Goal: Task Accomplishment & Management: Manage account settings

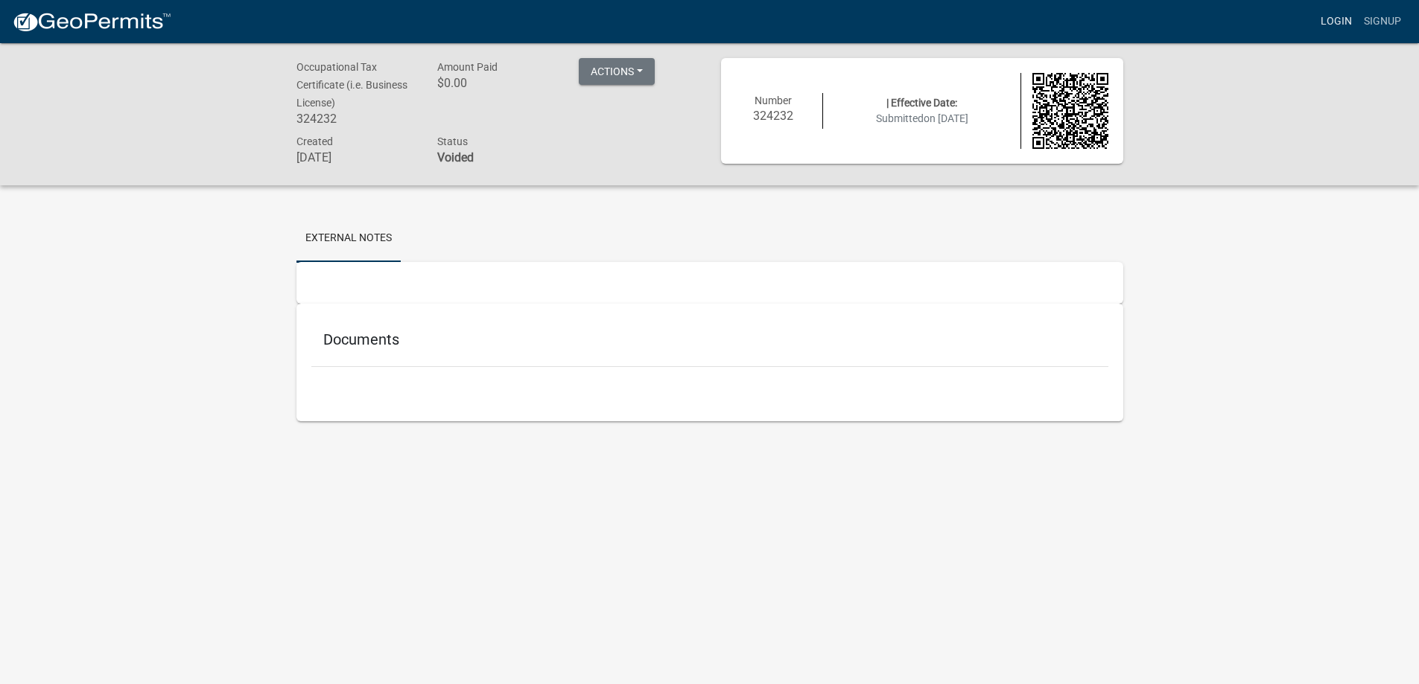
click at [1356, 31] on link "Login" at bounding box center [1336, 21] width 43 height 28
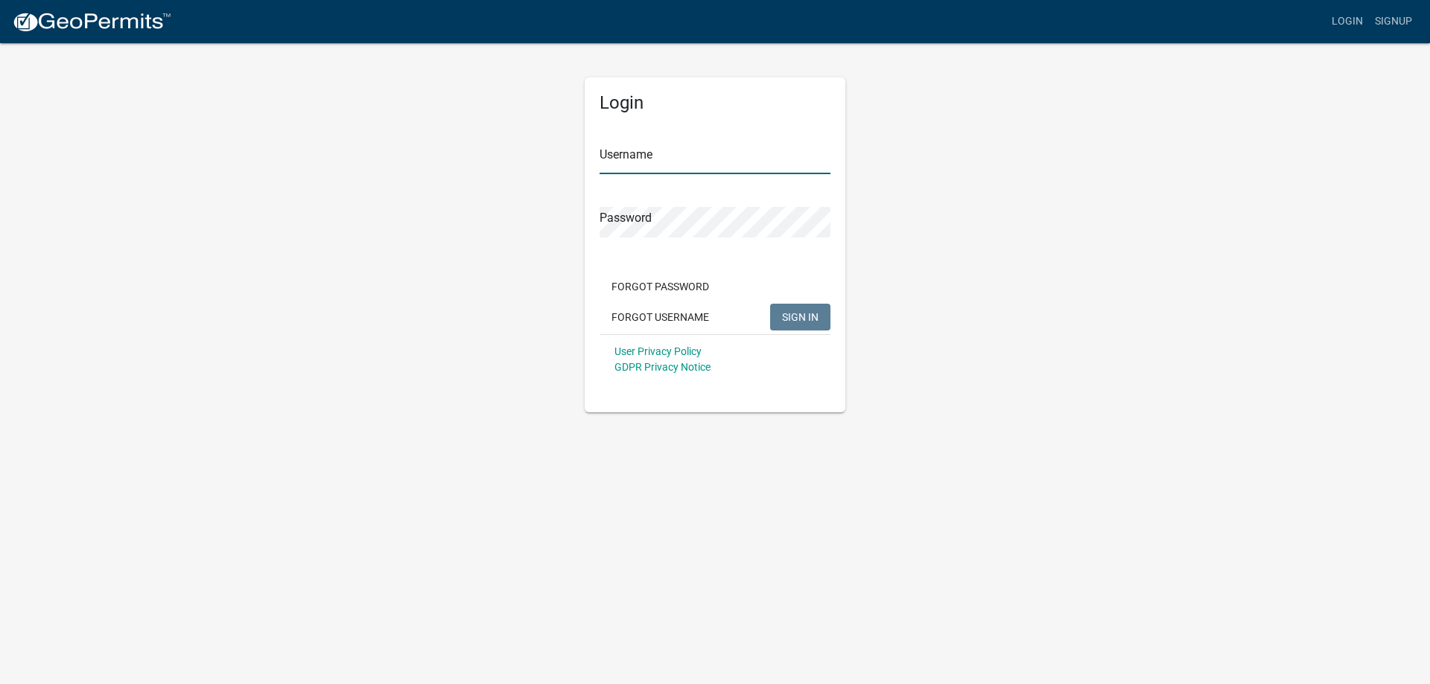
click at [673, 150] on input "Username" at bounding box center [715, 159] width 231 height 31
paste input "4315747-1"
type input "4315747-1"
drag, startPoint x: 690, startPoint y: 173, endPoint x: 311, endPoint y: 79, distance: 390.5
click at [314, 96] on div "Login Username 4315747-1 Password Forgot Password Forgot Username SIGN IN User …" at bounding box center [714, 227] width 849 height 371
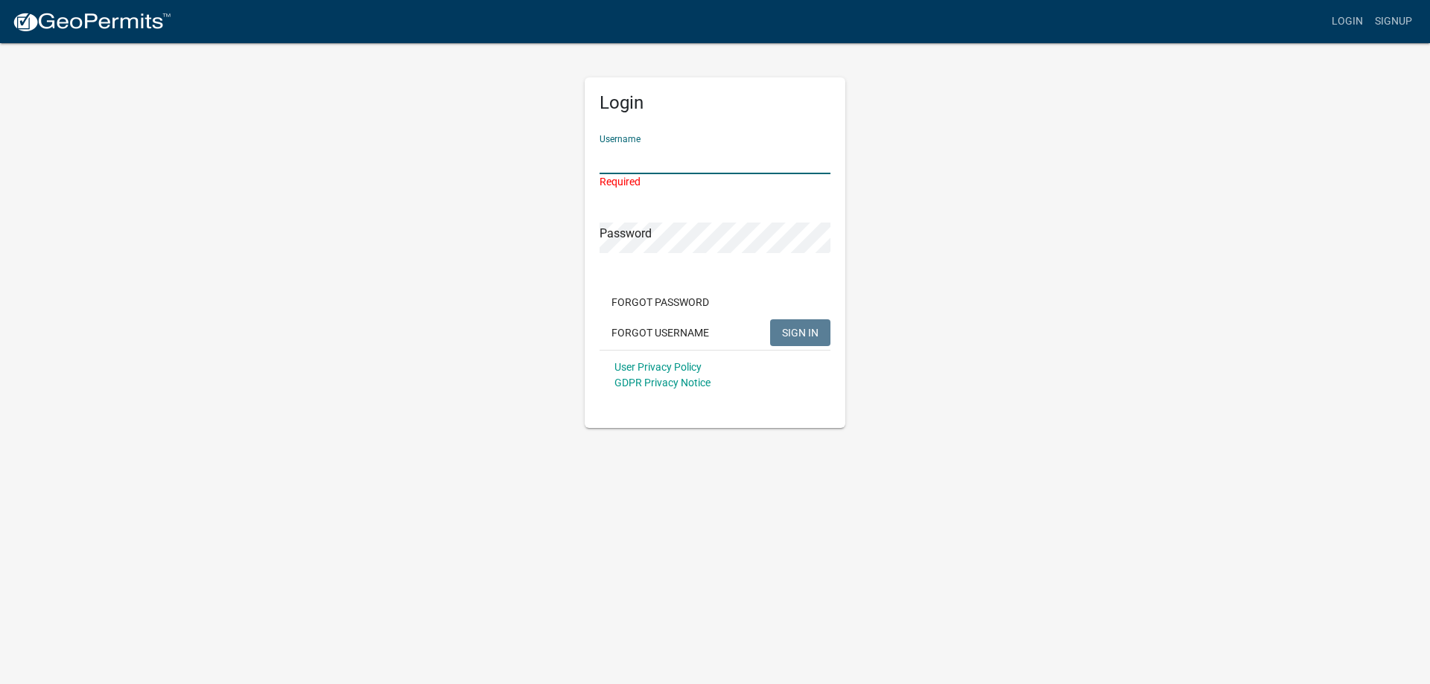
paste input "[EMAIL_ADDRESS][DOMAIN_NAME]"
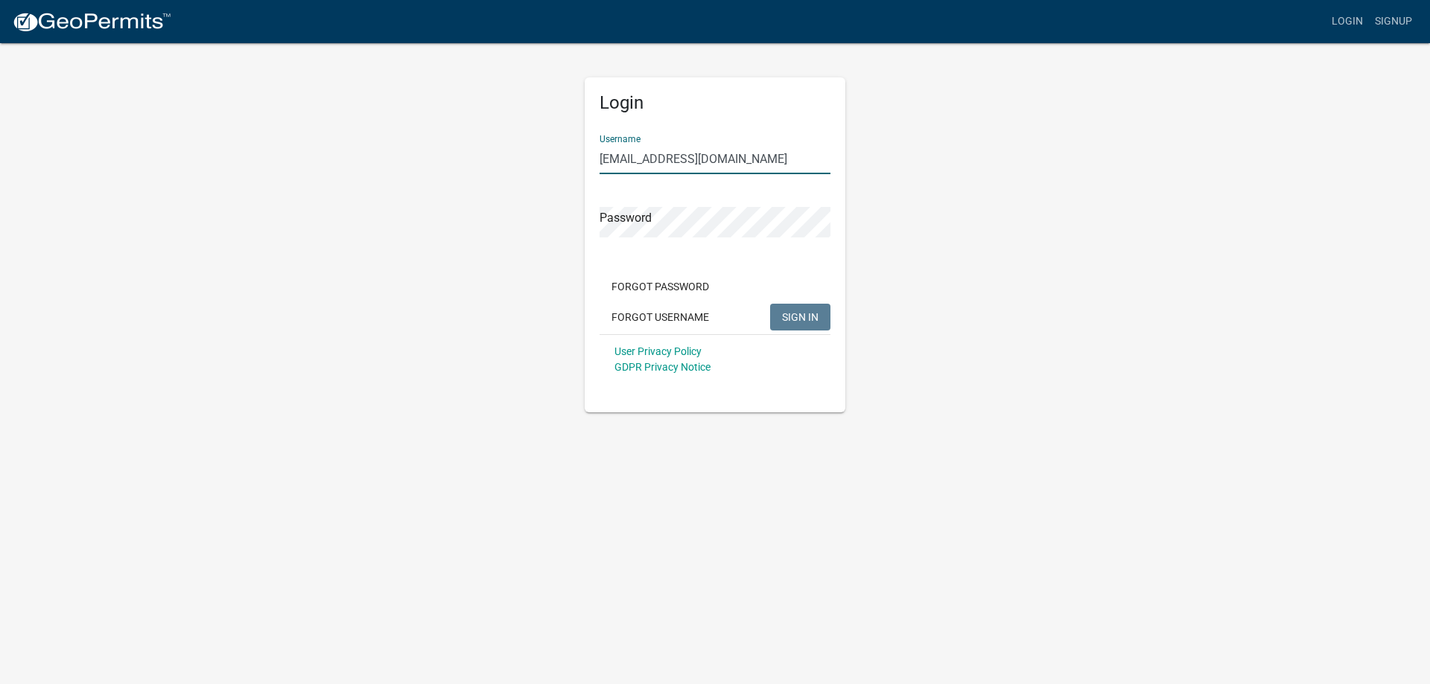
type input "[EMAIL_ADDRESS][DOMAIN_NAME]"
click at [722, 162] on input "[EMAIL_ADDRESS][DOMAIN_NAME]" at bounding box center [715, 159] width 231 height 31
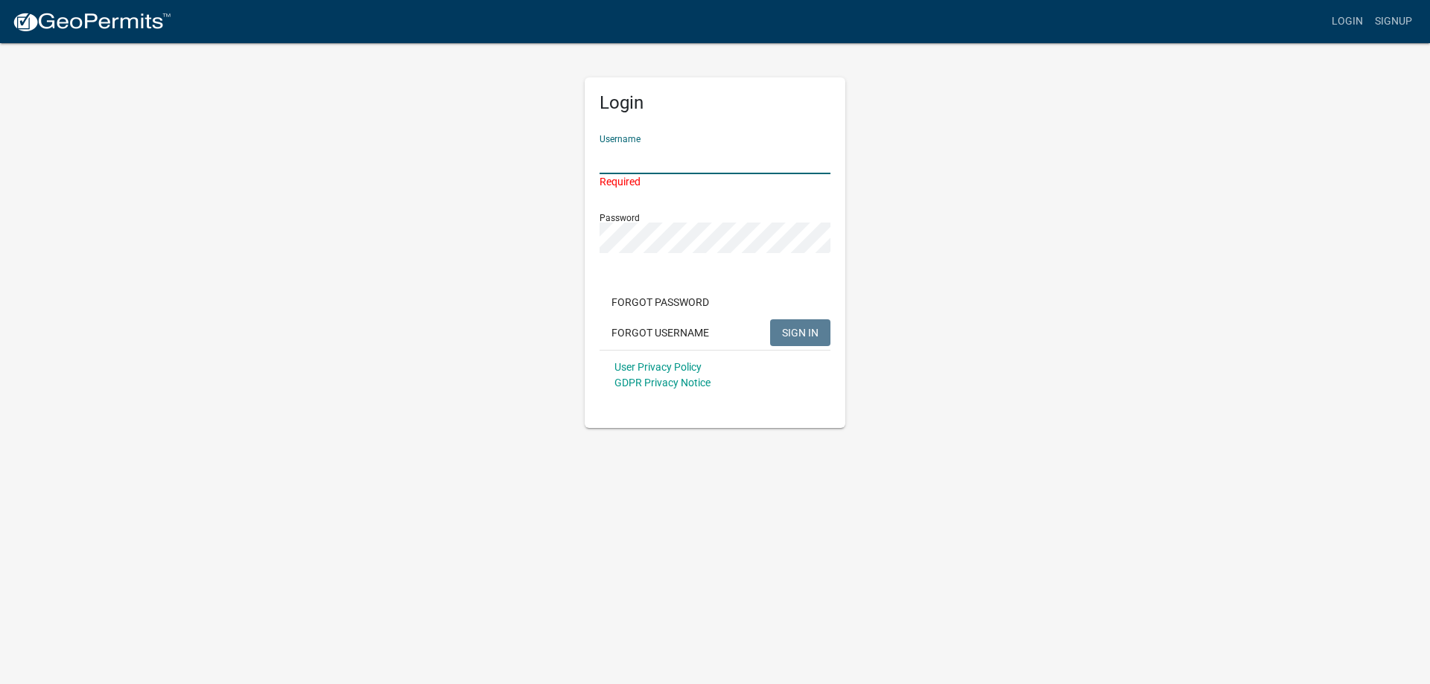
paste input "Cititrends826"
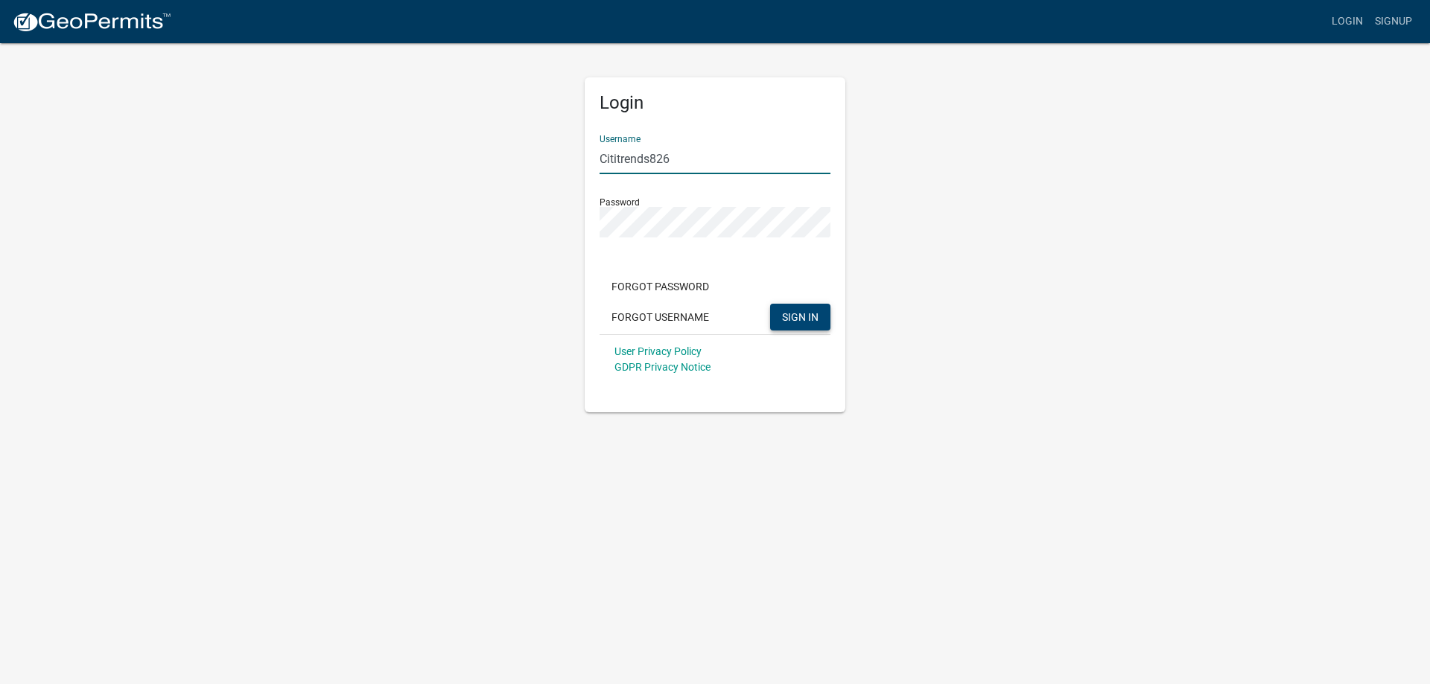
type input "Cititrends826"
click at [799, 317] on span "SIGN IN" at bounding box center [800, 317] width 36 height 12
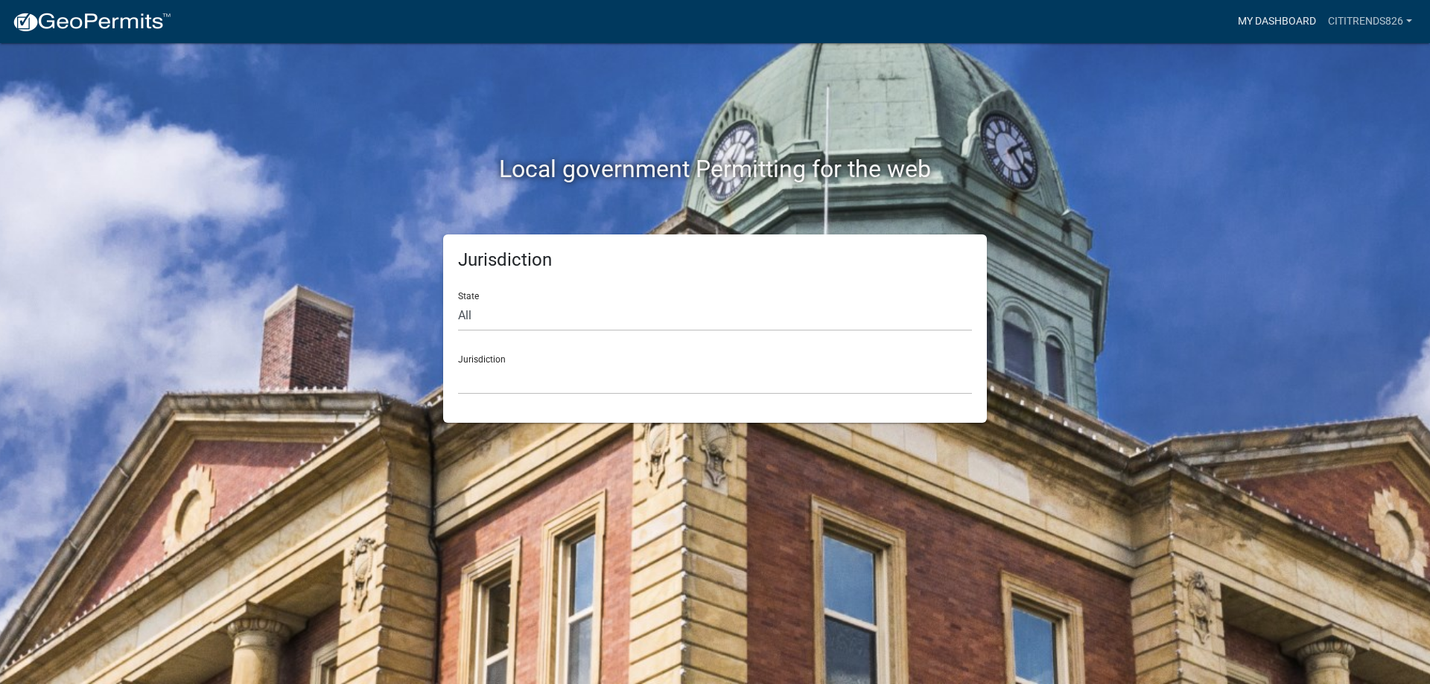
click at [1260, 28] on link "My Dashboard" at bounding box center [1277, 21] width 90 height 28
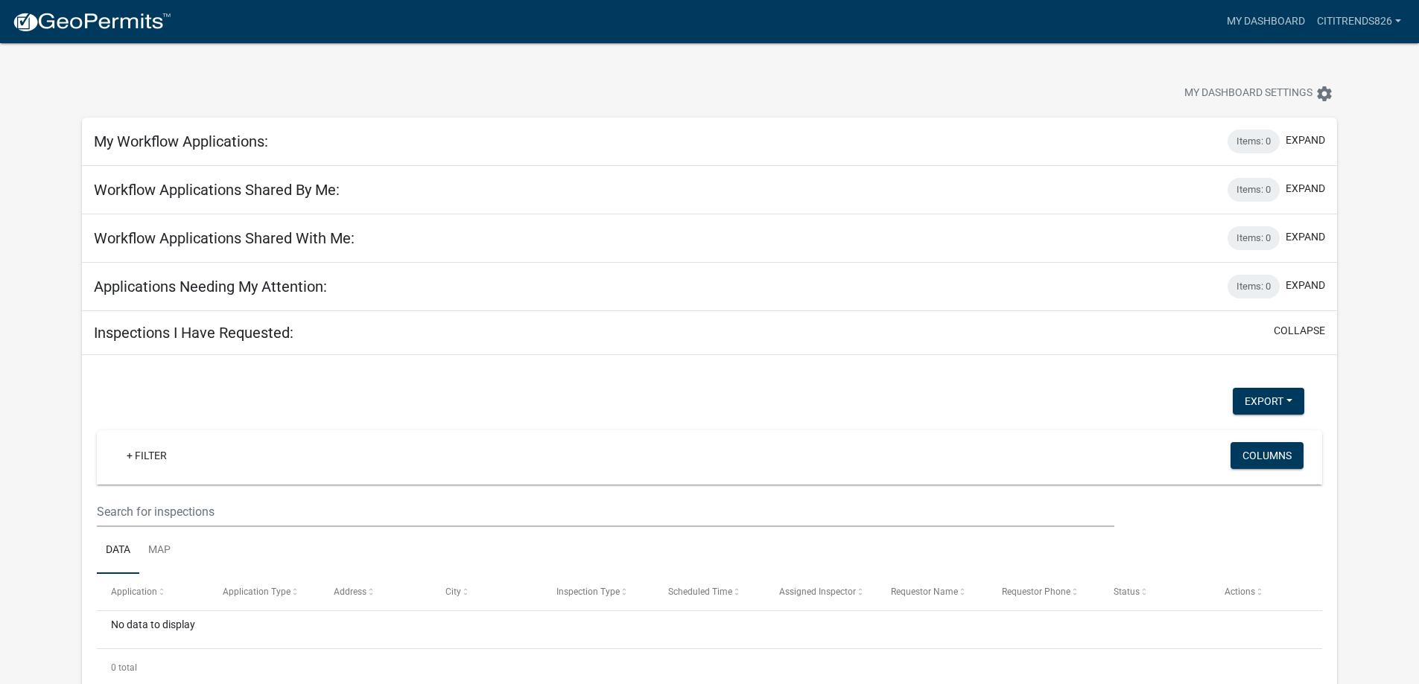
scroll to position [43, 0]
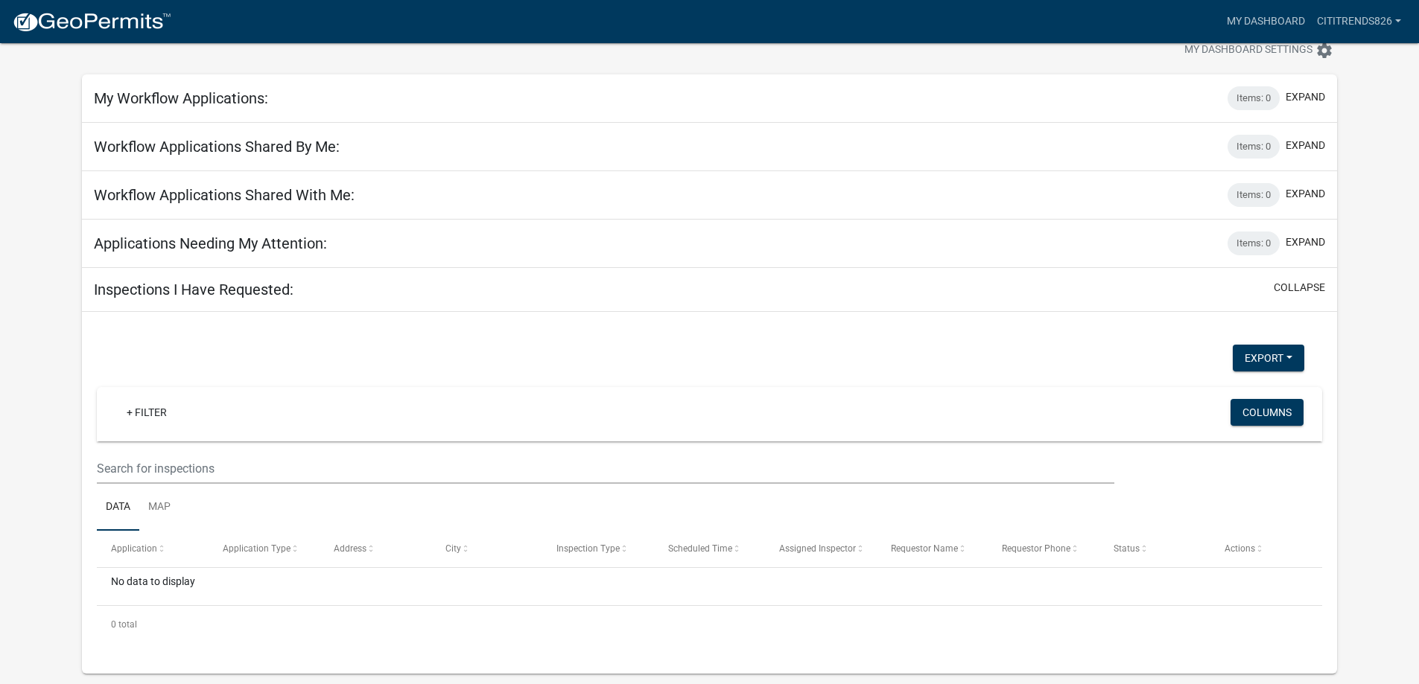
click at [259, 285] on h5 "Inspections I Have Requested:" at bounding box center [194, 290] width 200 height 18
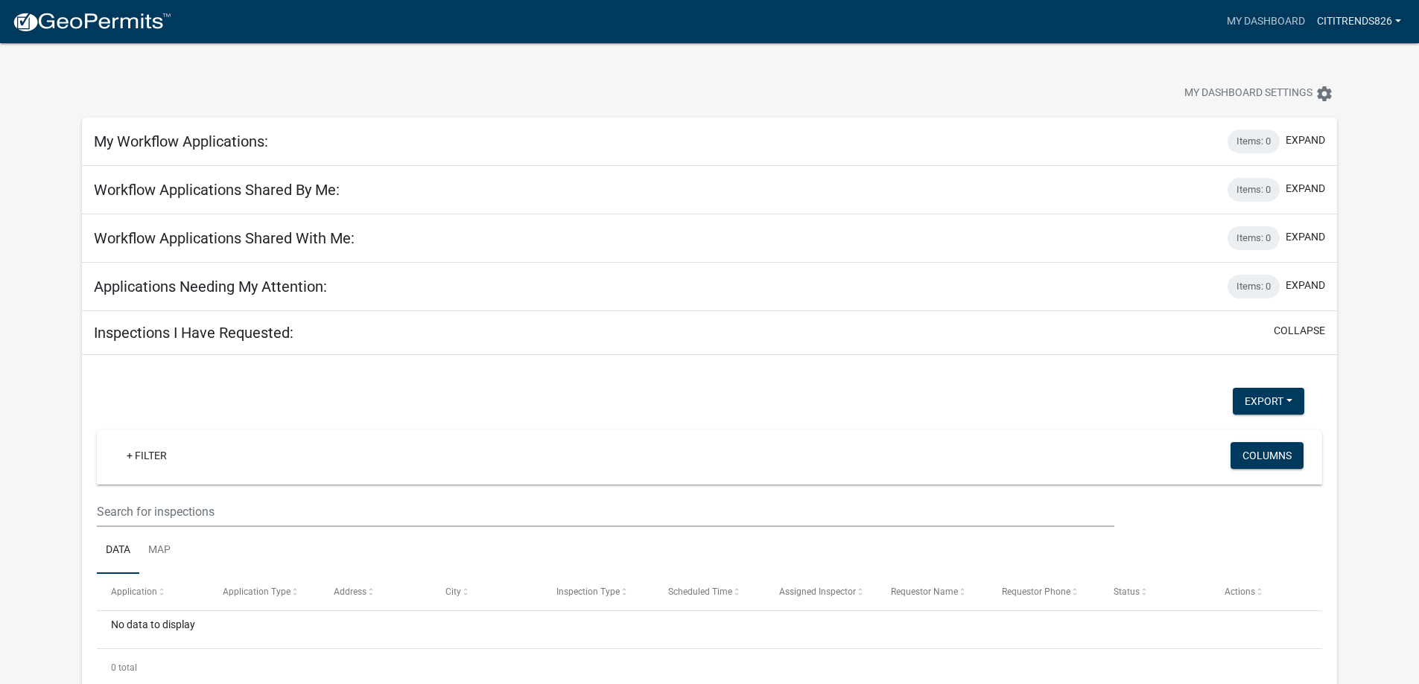
click at [1331, 26] on link "Cititrends826" at bounding box center [1359, 21] width 96 height 28
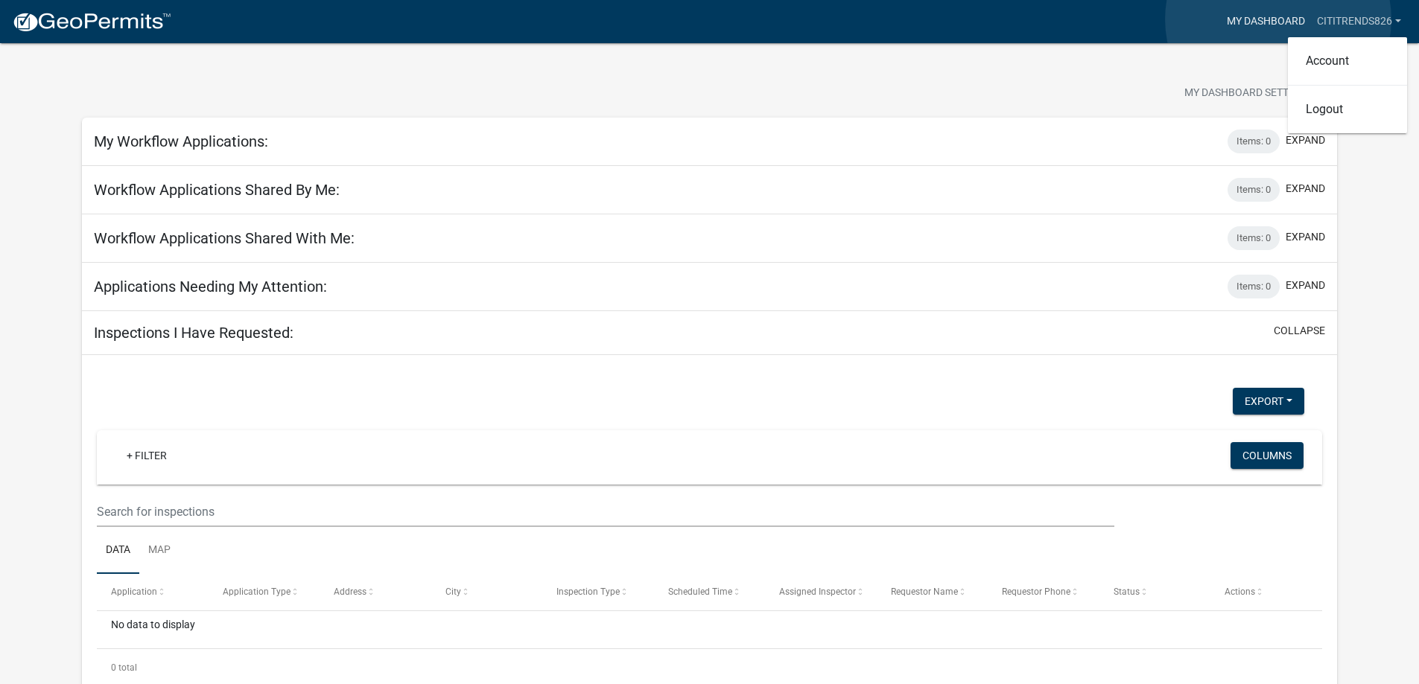
click at [1278, 19] on link "My Dashboard" at bounding box center [1266, 21] width 90 height 28
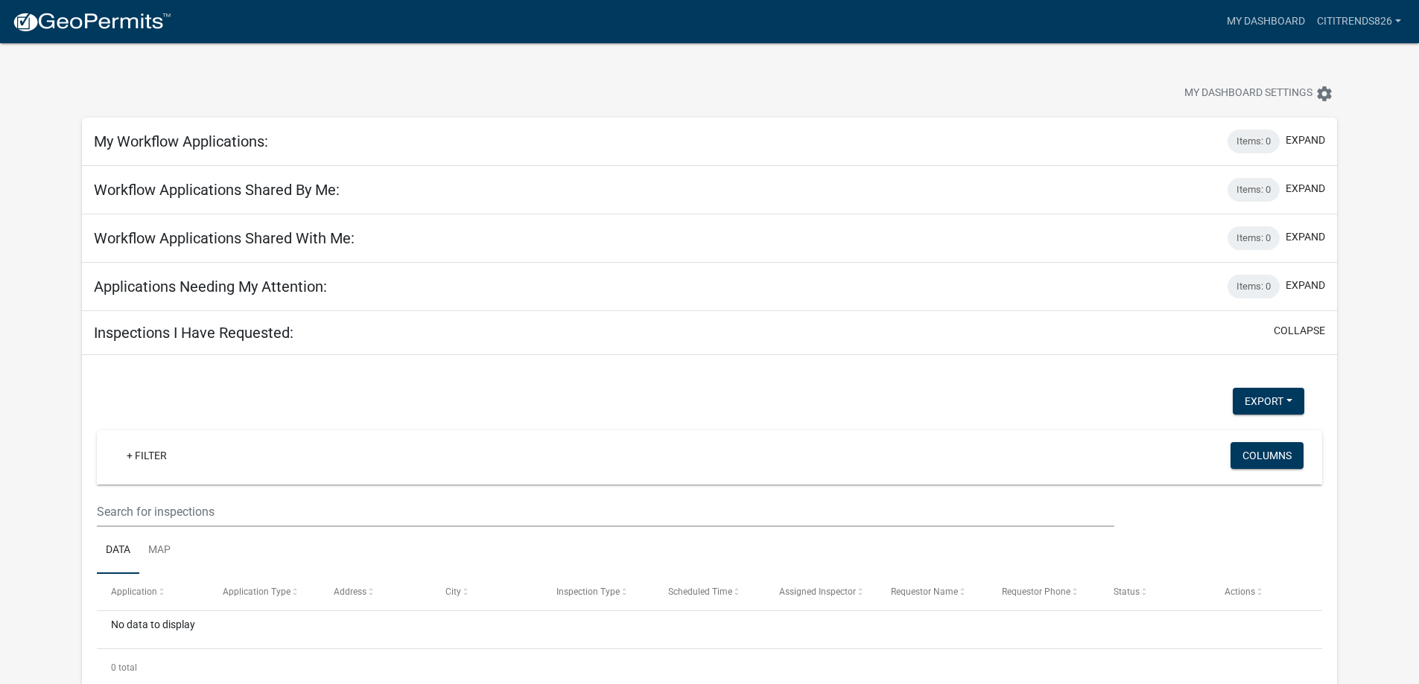
click at [188, 128] on div "My Workflow Applications: Items: 0 expand" at bounding box center [709, 142] width 1255 height 48
click at [212, 166] on div "Workflow Applications Shared By Me: Items: 0 expand" at bounding box center [709, 190] width 1255 height 48
click at [214, 189] on h5 "Workflow Applications Shared By Me:" at bounding box center [217, 190] width 246 height 18
click at [229, 235] on h5 "Workflow Applications Shared With Me:" at bounding box center [224, 238] width 261 height 18
drag, startPoint x: 233, startPoint y: 339, endPoint x: 235, endPoint y: 349, distance: 10.7
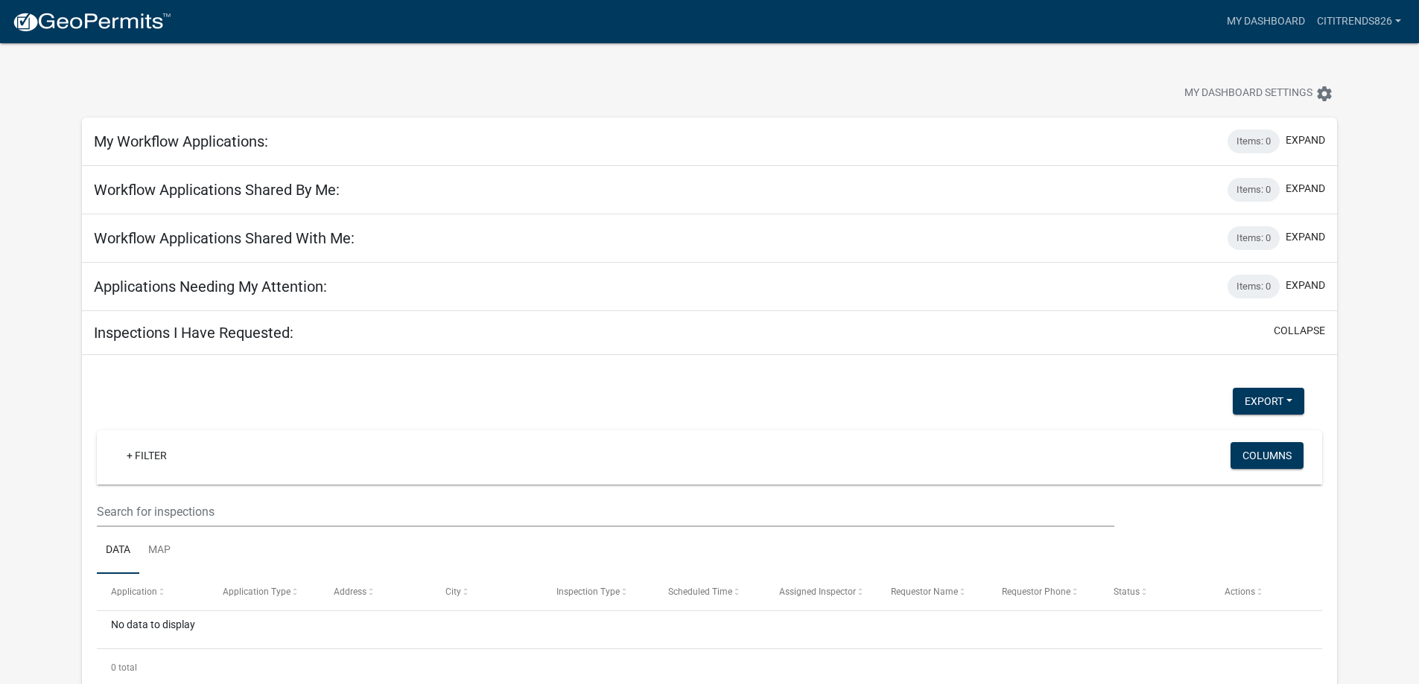
click at [233, 340] on h5 "Inspections I Have Requested:" at bounding box center [194, 333] width 200 height 18
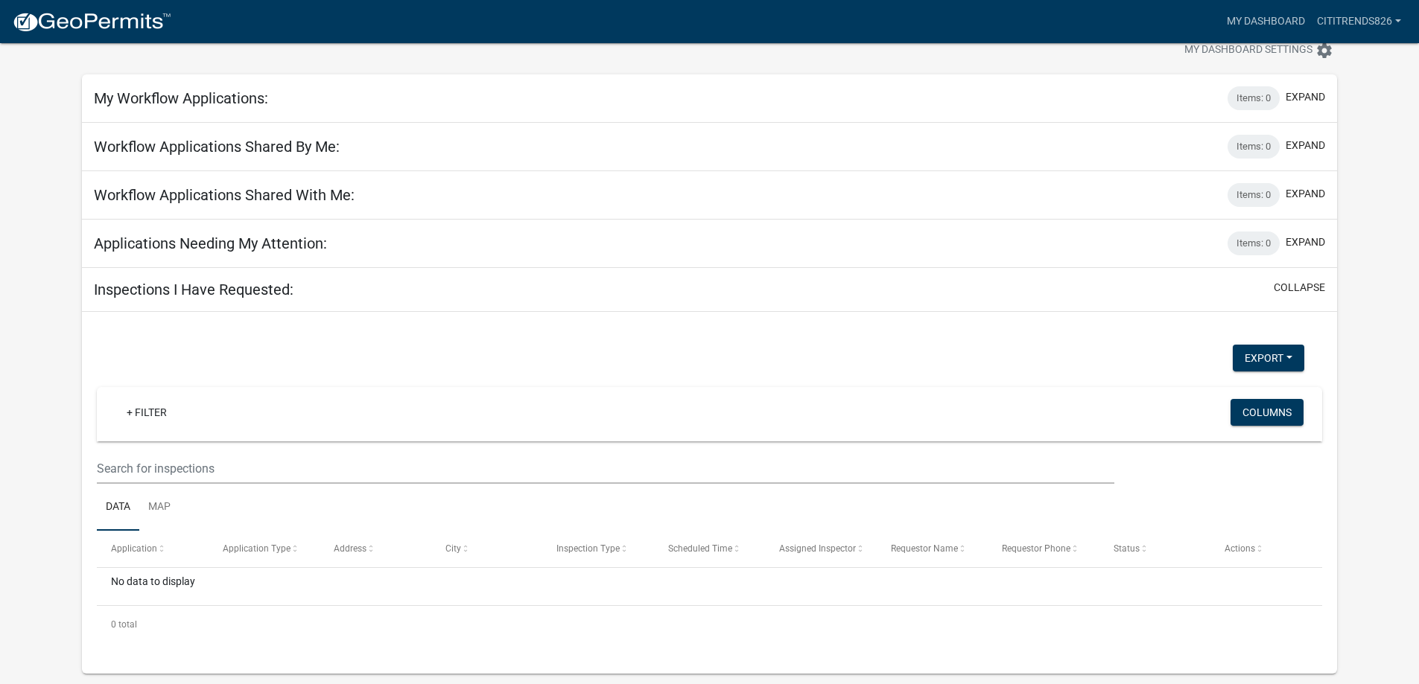
click at [83, 25] on img at bounding box center [91, 22] width 159 height 22
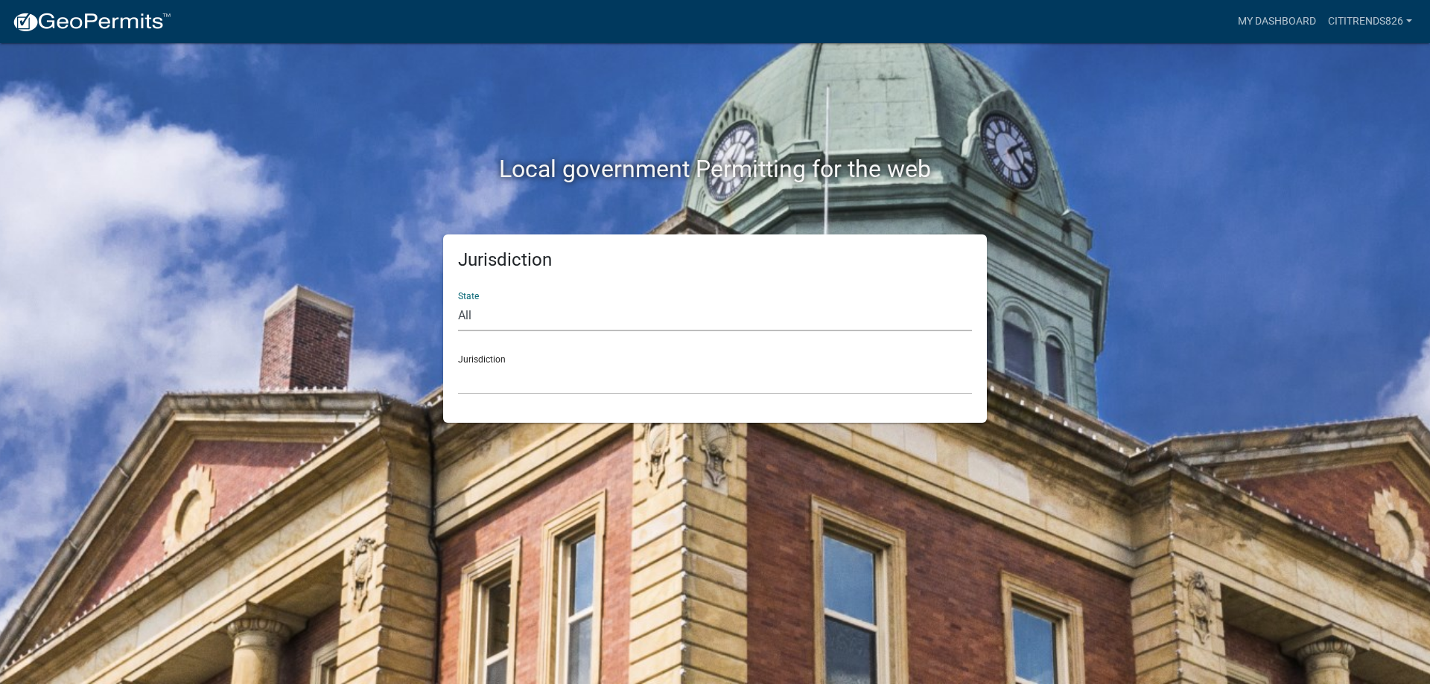
click at [494, 323] on select "All [US_STATE] [US_STATE] [US_STATE] [US_STATE] [US_STATE] [US_STATE] [US_STATE…" at bounding box center [715, 316] width 514 height 31
click at [378, 290] on div "Jurisdiction State All [US_STATE] [US_STATE] [US_STATE] [US_STATE] [US_STATE] […" at bounding box center [714, 329] width 849 height 188
drag, startPoint x: 520, startPoint y: 318, endPoint x: 517, endPoint y: 326, distance: 8.7
click at [520, 318] on select "All [US_STATE] [US_STATE] [US_STATE] [US_STATE] [US_STATE] [US_STATE] [US_STATE…" at bounding box center [715, 316] width 514 height 31
click at [504, 361] on div "Jurisdiction [GEOGRAPHIC_DATA], [US_STATE] [GEOGRAPHIC_DATA], [US_STATE][PERSON…" at bounding box center [715, 368] width 514 height 51
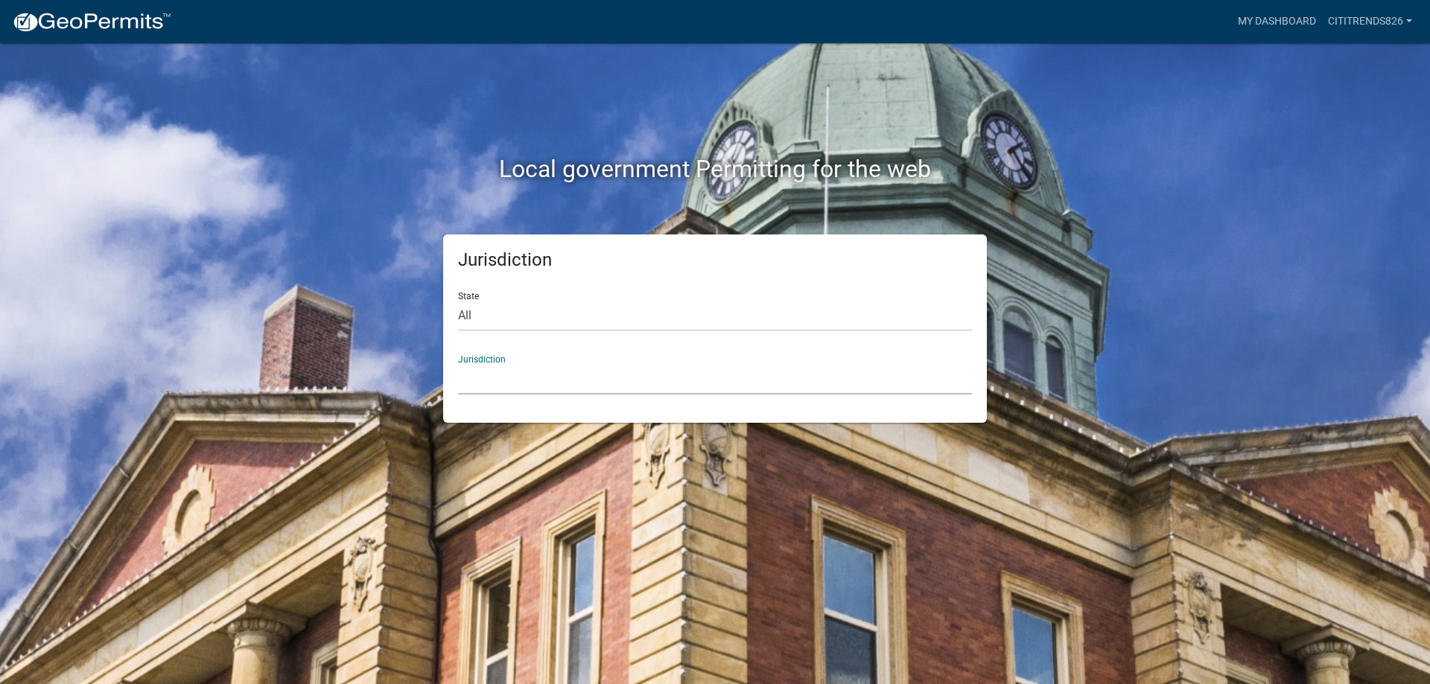
click at [502, 387] on select "[GEOGRAPHIC_DATA], [US_STATE] [GEOGRAPHIC_DATA], [US_STATE][PERSON_NAME][GEOGRA…" at bounding box center [715, 379] width 514 height 31
drag, startPoint x: 363, startPoint y: 273, endPoint x: 370, endPoint y: 274, distance: 7.5
click at [363, 273] on div "Jurisdiction State All [US_STATE] [US_STATE] [US_STATE] [US_STATE] [US_STATE] […" at bounding box center [714, 329] width 849 height 188
click at [480, 381] on select "[GEOGRAPHIC_DATA], [US_STATE] [GEOGRAPHIC_DATA], [US_STATE][PERSON_NAME][GEOGRA…" at bounding box center [715, 379] width 514 height 31
click at [547, 356] on div "Jurisdiction [GEOGRAPHIC_DATA], [US_STATE] [GEOGRAPHIC_DATA], [US_STATE][PERSON…" at bounding box center [715, 368] width 514 height 51
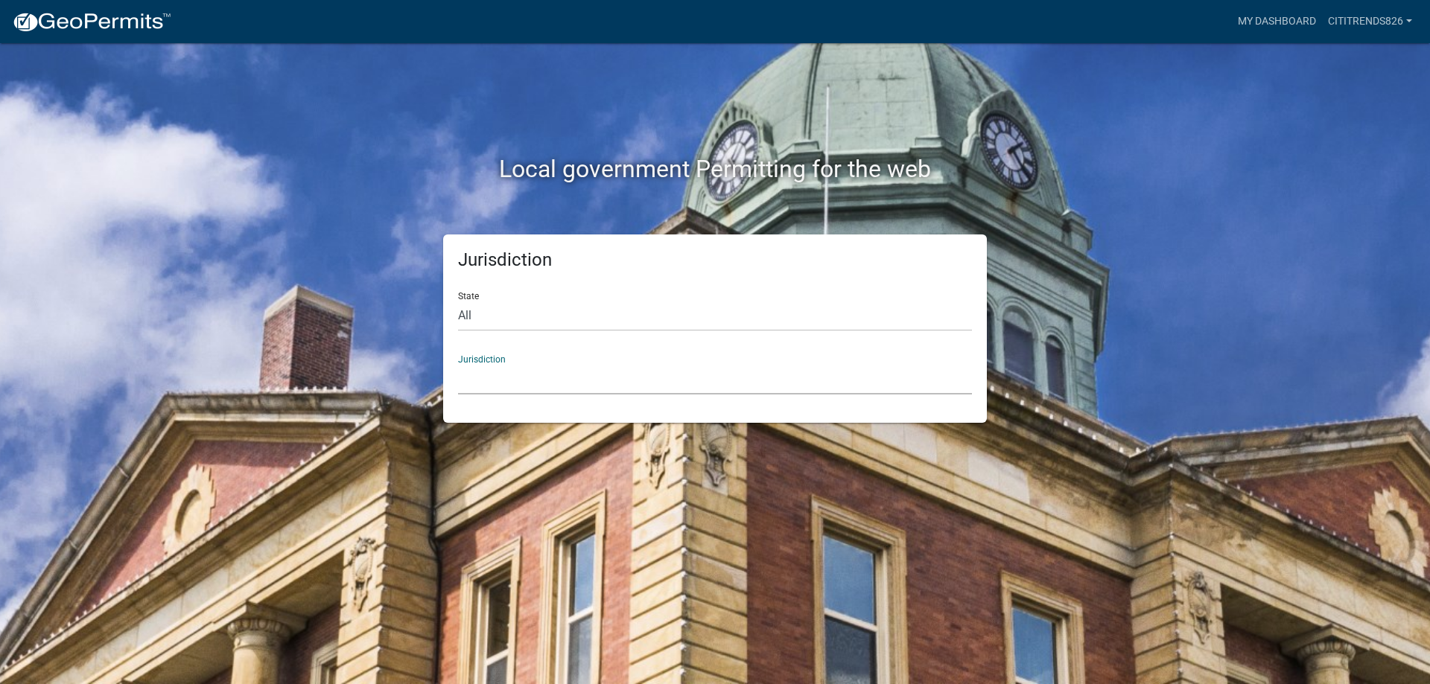
click at [497, 379] on select "[GEOGRAPHIC_DATA], [US_STATE] [GEOGRAPHIC_DATA], [US_STATE][PERSON_NAME][GEOGRA…" at bounding box center [715, 379] width 514 height 31
click at [489, 311] on select "All [US_STATE] [US_STATE] [US_STATE] [US_STATE] [US_STATE] [US_STATE] [US_STATE…" at bounding box center [715, 316] width 514 height 31
select select "[US_STATE]"
click at [458, 301] on select "All [US_STATE] [US_STATE] [US_STATE] [US_STATE] [US_STATE] [US_STATE] [US_STATE…" at bounding box center [715, 316] width 514 height 31
drag, startPoint x: 492, startPoint y: 327, endPoint x: 486, endPoint y: 377, distance: 50.2
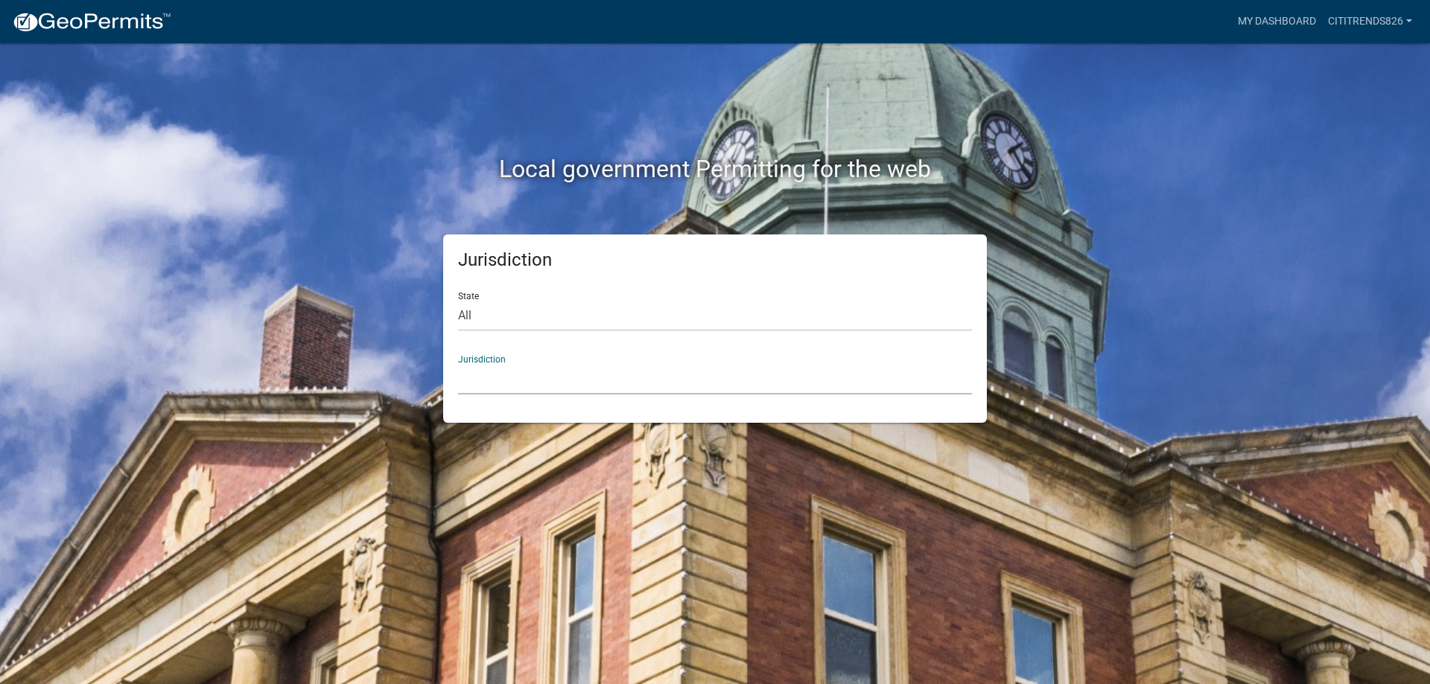
click at [486, 377] on select "[GEOGRAPHIC_DATA], [US_STATE][PERSON_NAME][GEOGRAPHIC_DATA], [US_STATE][PERSON_…" at bounding box center [715, 379] width 514 height 31
click at [1293, 25] on link "My Dashboard" at bounding box center [1277, 21] width 90 height 28
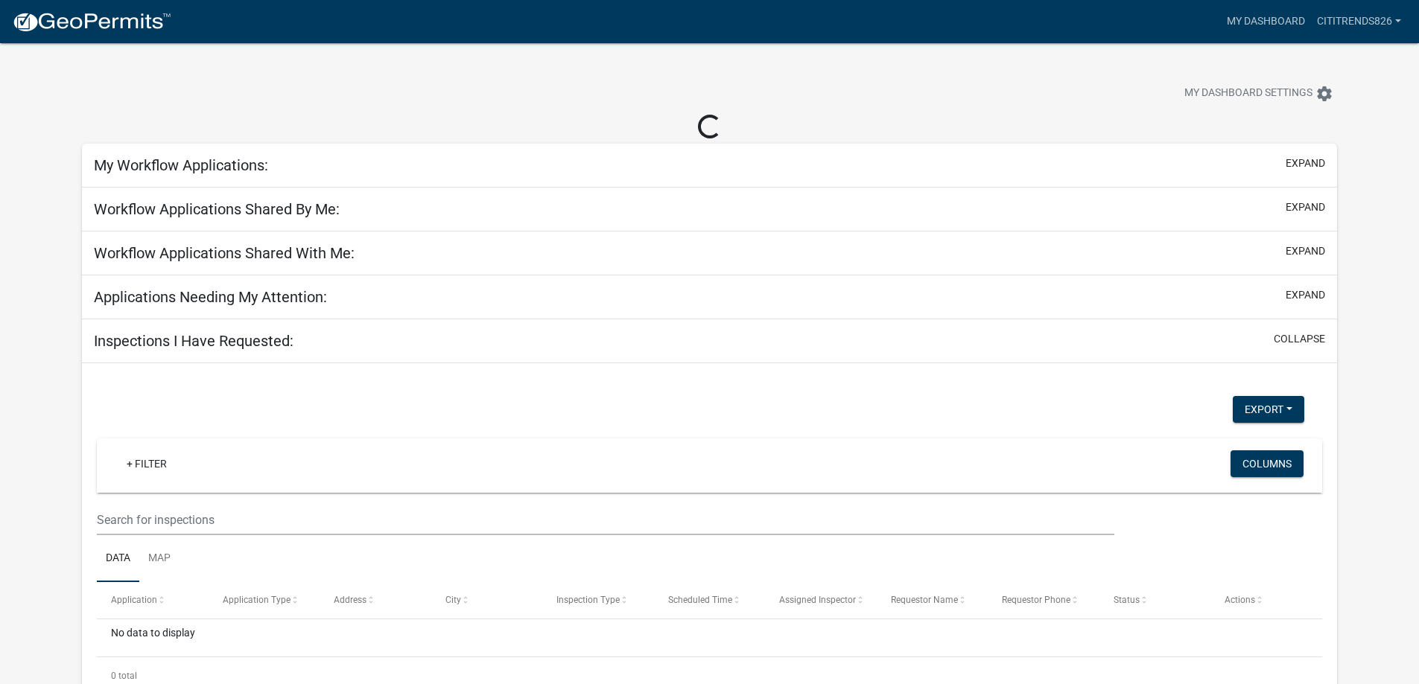
scroll to position [43, 0]
